Goal: Task Accomplishment & Management: Manage account settings

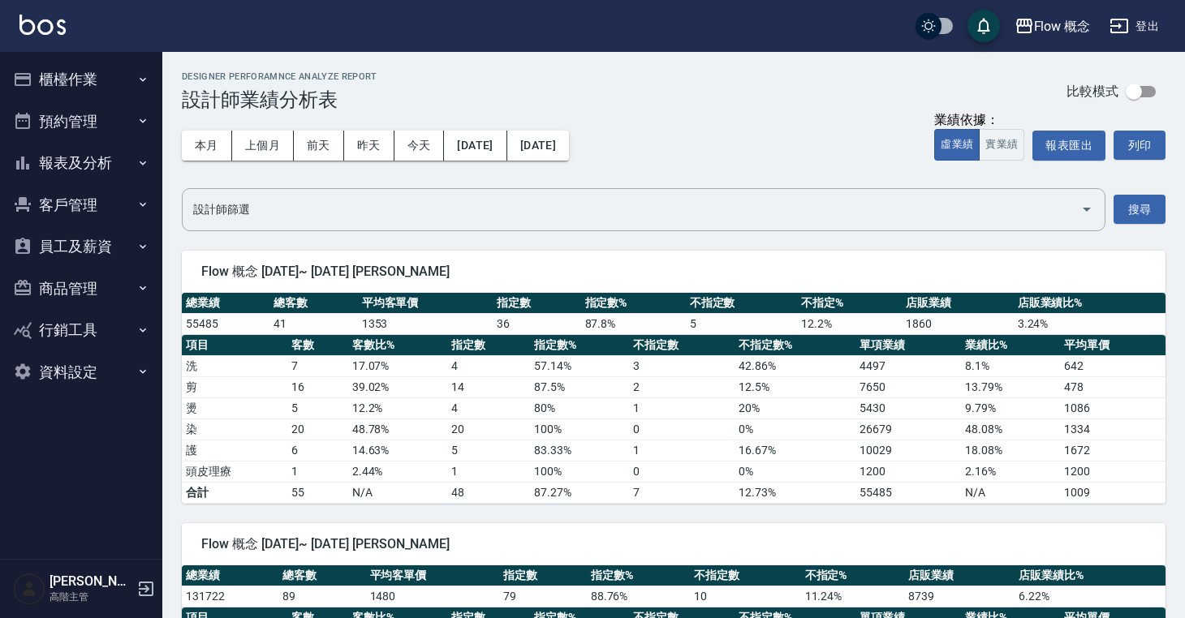
click at [85, 241] on button "員工及薪資" at bounding box center [80, 247] width 149 height 42
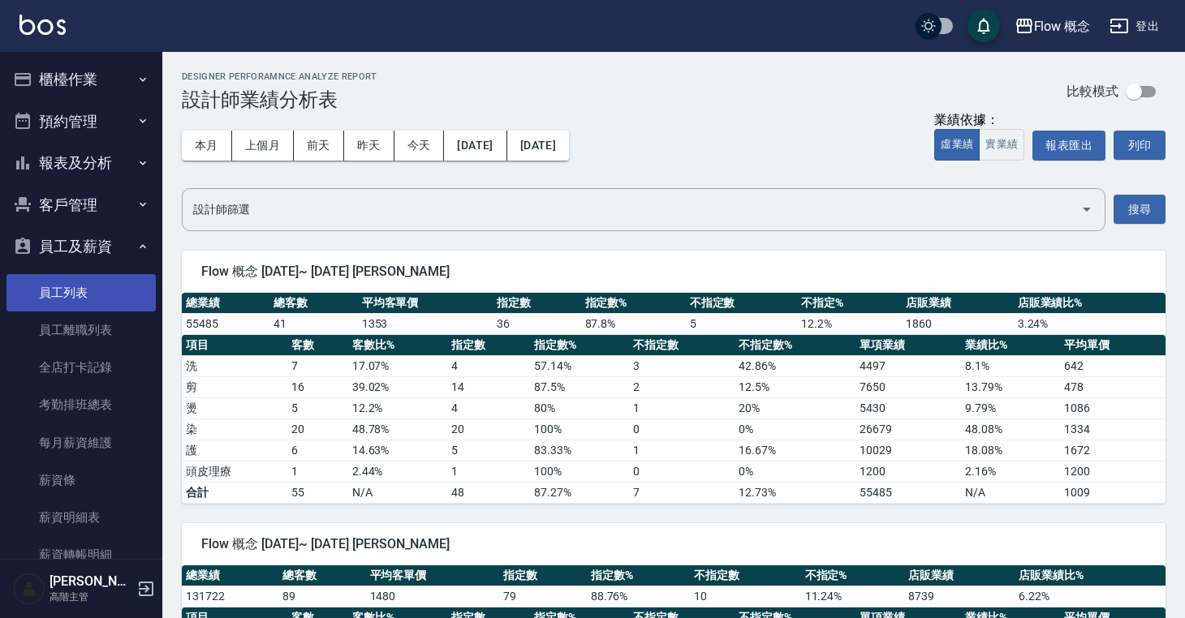
click at [87, 287] on link "員工列表" at bounding box center [80, 292] width 149 height 37
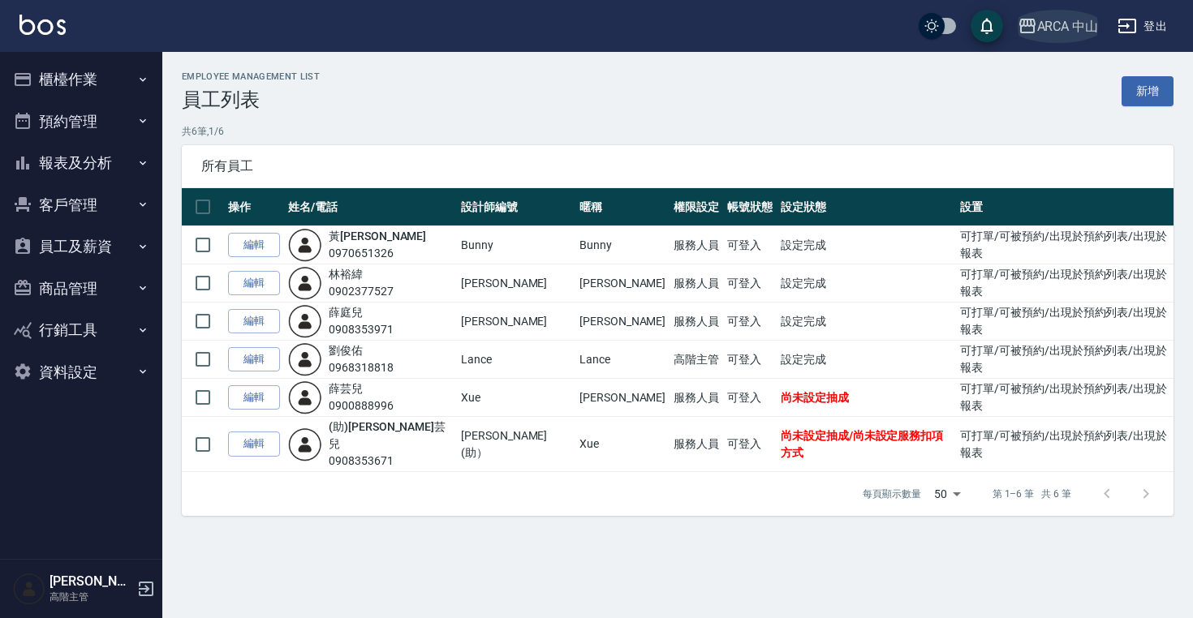
click at [1044, 28] on div "ARCA 中山" at bounding box center [1068, 26] width 62 height 20
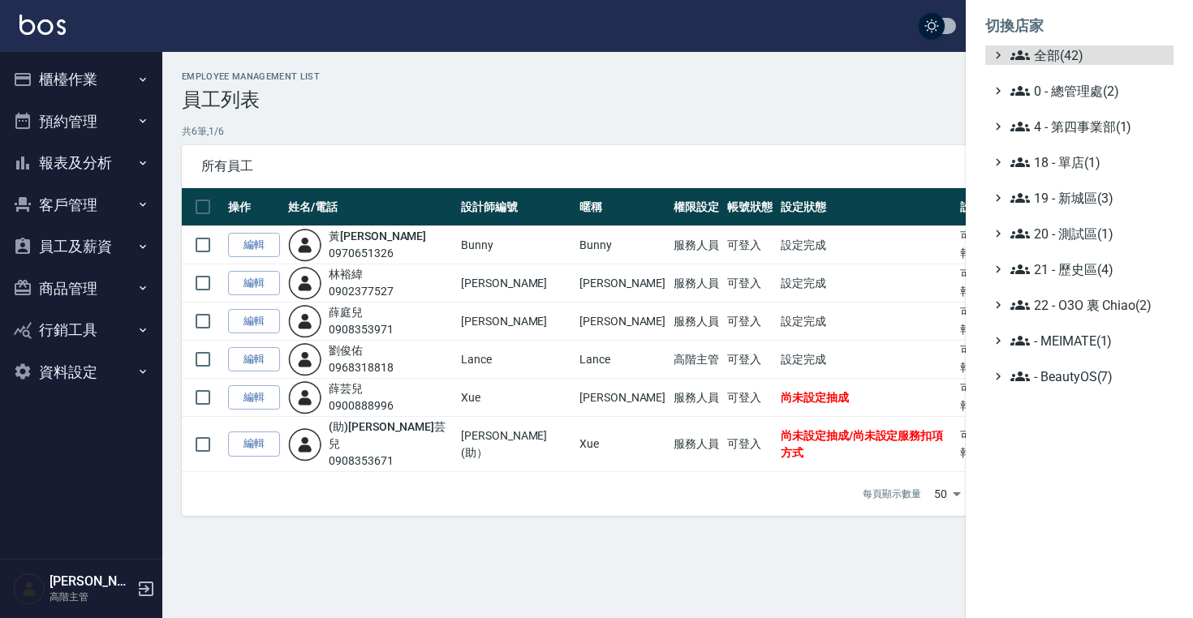
click at [1043, 71] on ul "全部(42) 0 - 總管理處(2) 4 - 第四事業部(1) 18 - 單店(1) 19 - [GEOGRAPHIC_DATA](3) 20 - 測試區(1…" at bounding box center [1079, 215] width 188 height 341
click at [1043, 60] on span "全部(42)" at bounding box center [1088, 54] width 157 height 19
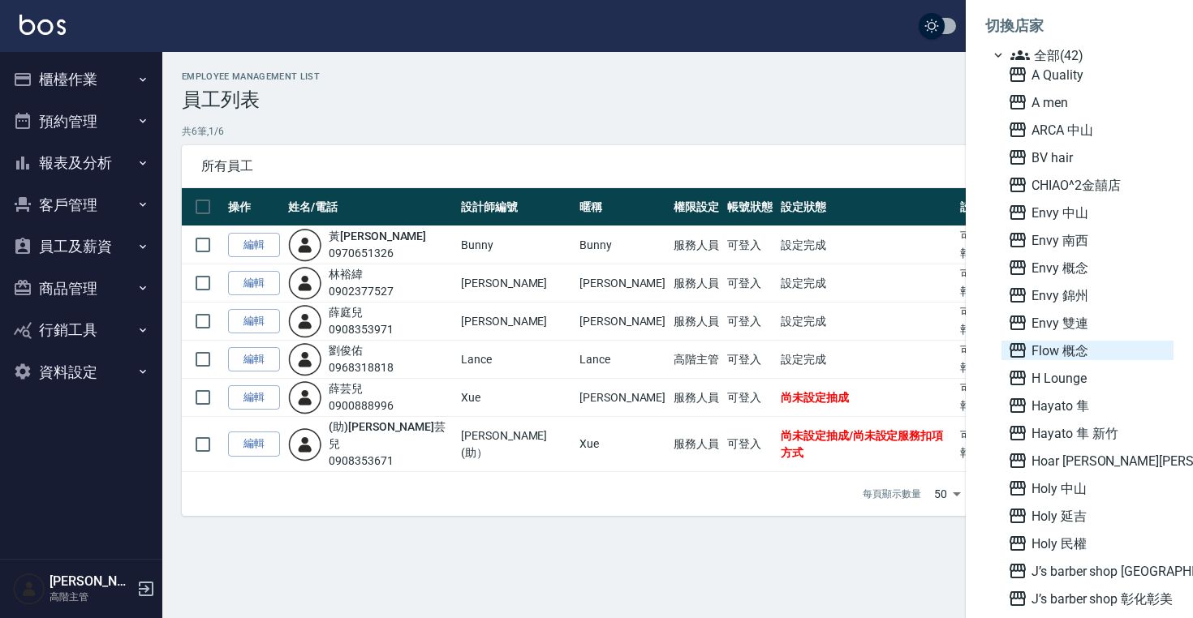
click at [1067, 352] on span "Flow 概念" at bounding box center [1087, 350] width 159 height 19
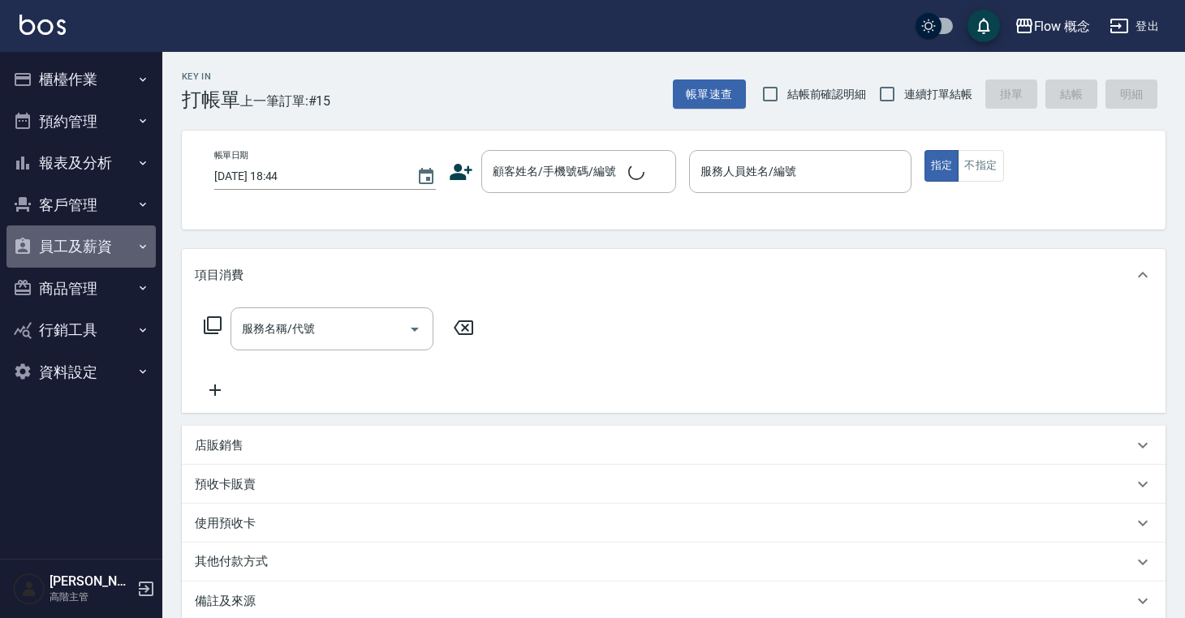
click at [97, 252] on button "員工及薪資" at bounding box center [80, 247] width 149 height 42
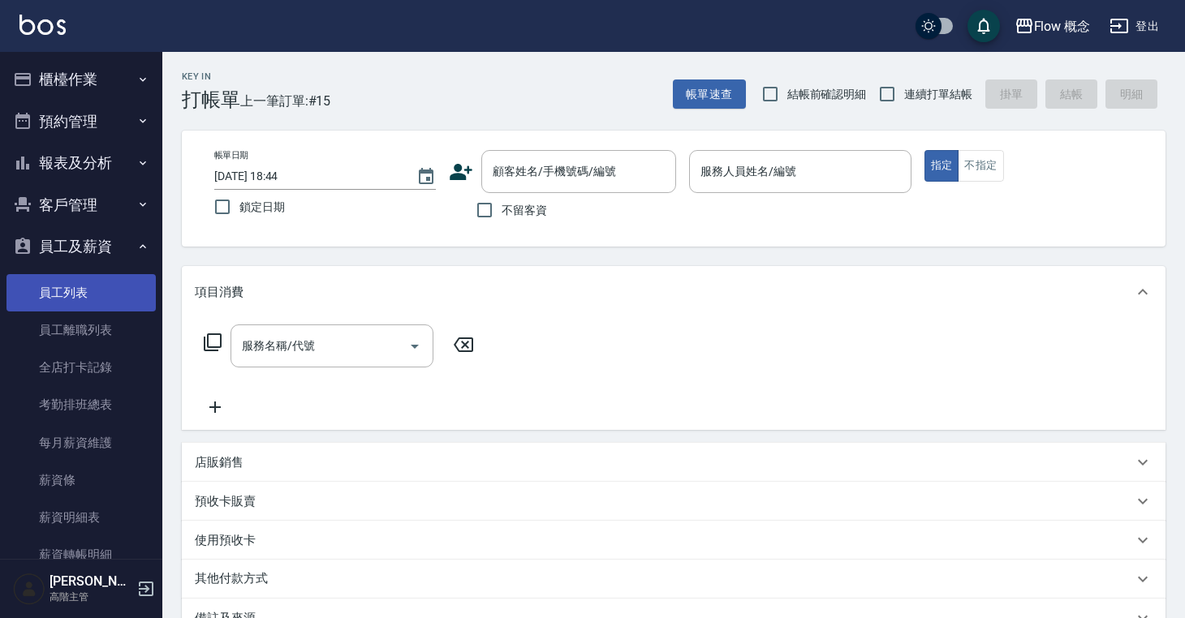
click at [86, 297] on link "員工列表" at bounding box center [80, 292] width 149 height 37
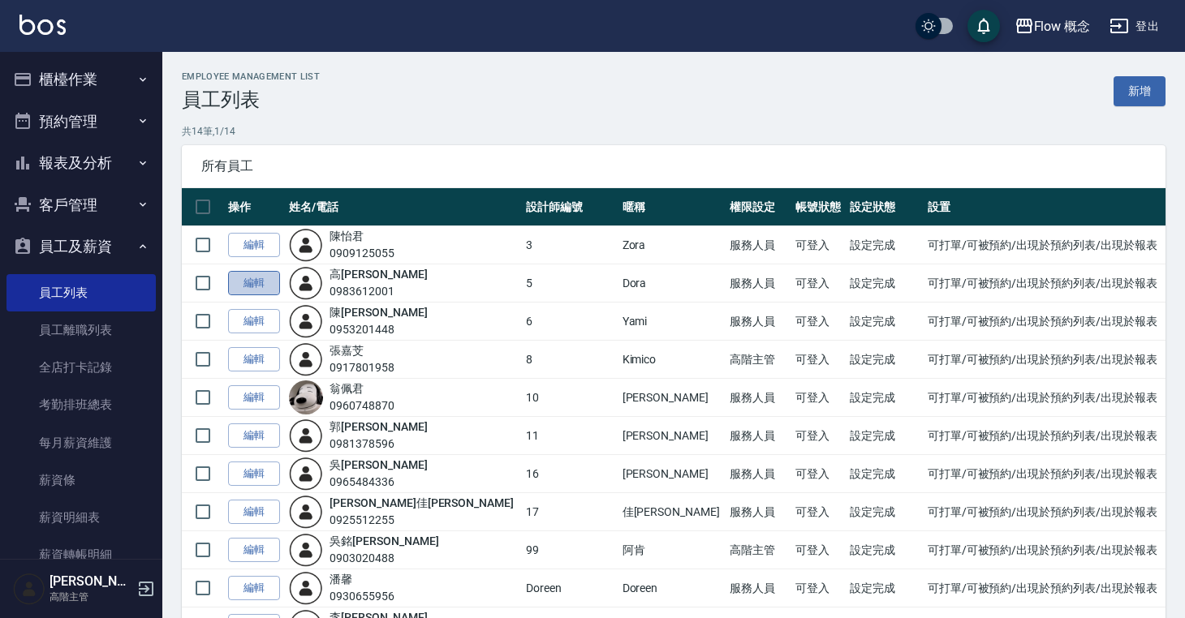
click at [246, 289] on link "編輯" at bounding box center [254, 283] width 52 height 25
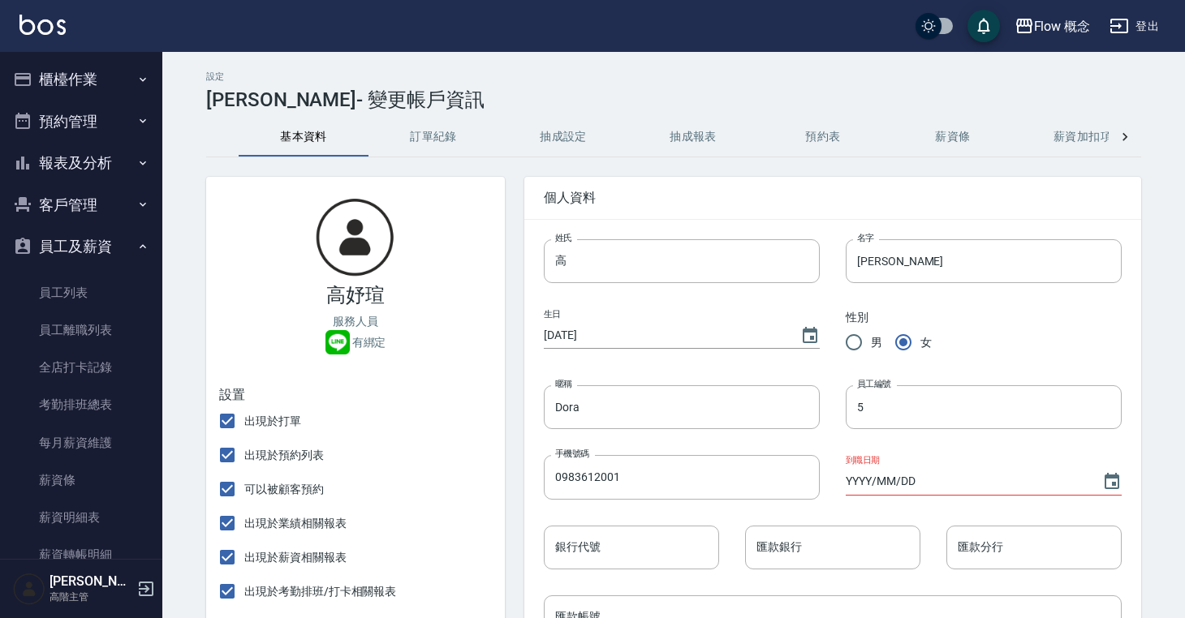
click at [553, 145] on button "抽成設定" at bounding box center [563, 137] width 130 height 39
